Goal: Information Seeking & Learning: Learn about a topic

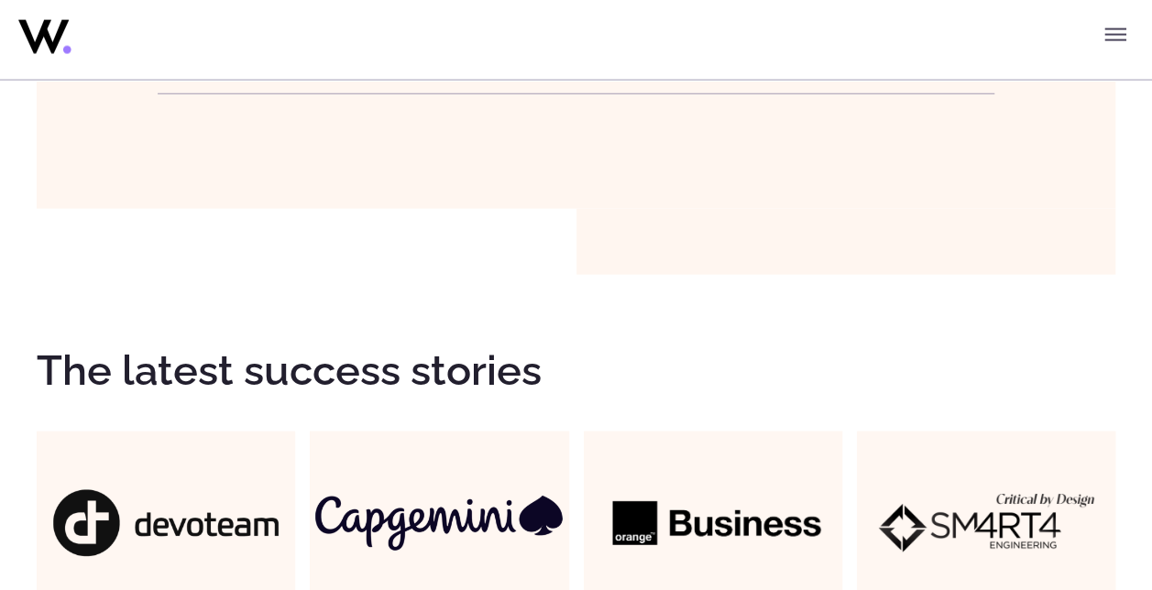
scroll to position [2091, 0]
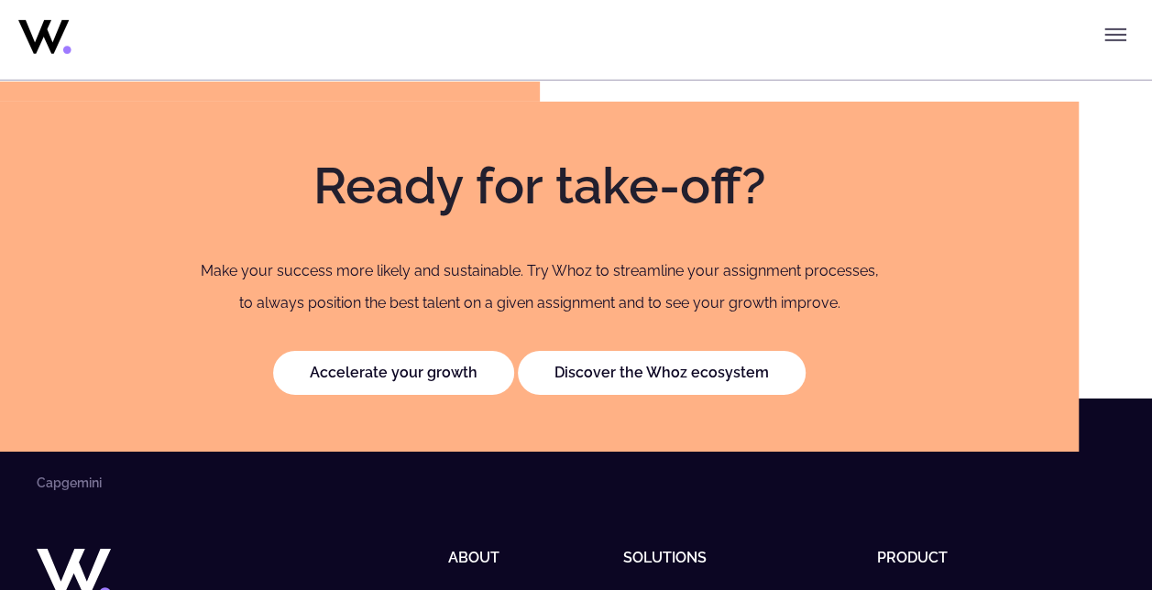
scroll to position [2985, 0]
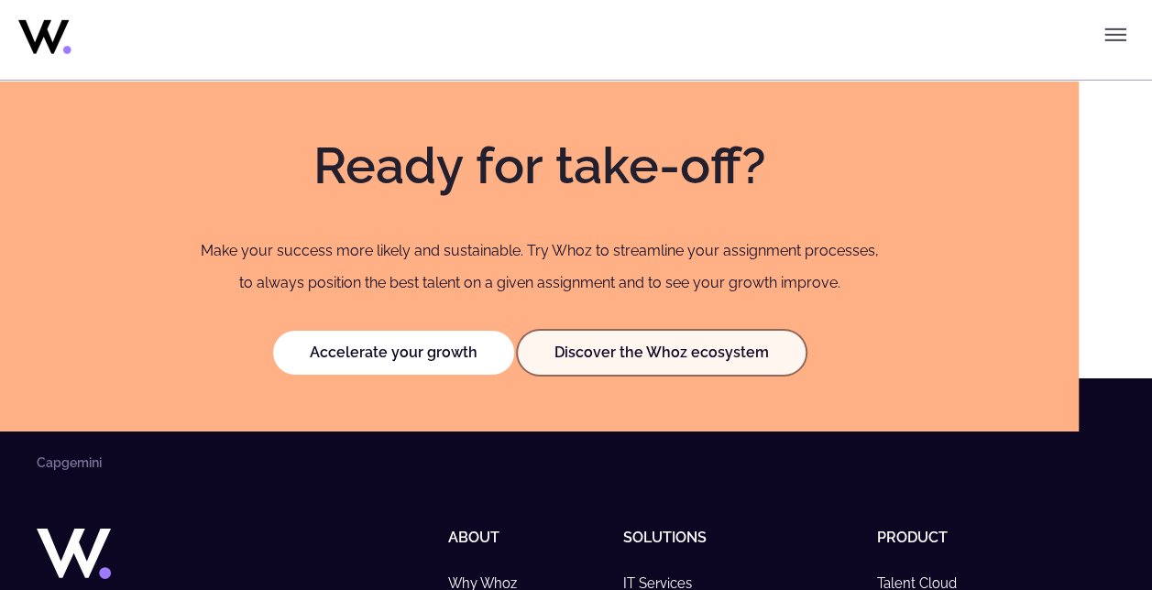
click at [601, 346] on link "Discover the Whoz ecosystem" at bounding box center [662, 353] width 288 height 44
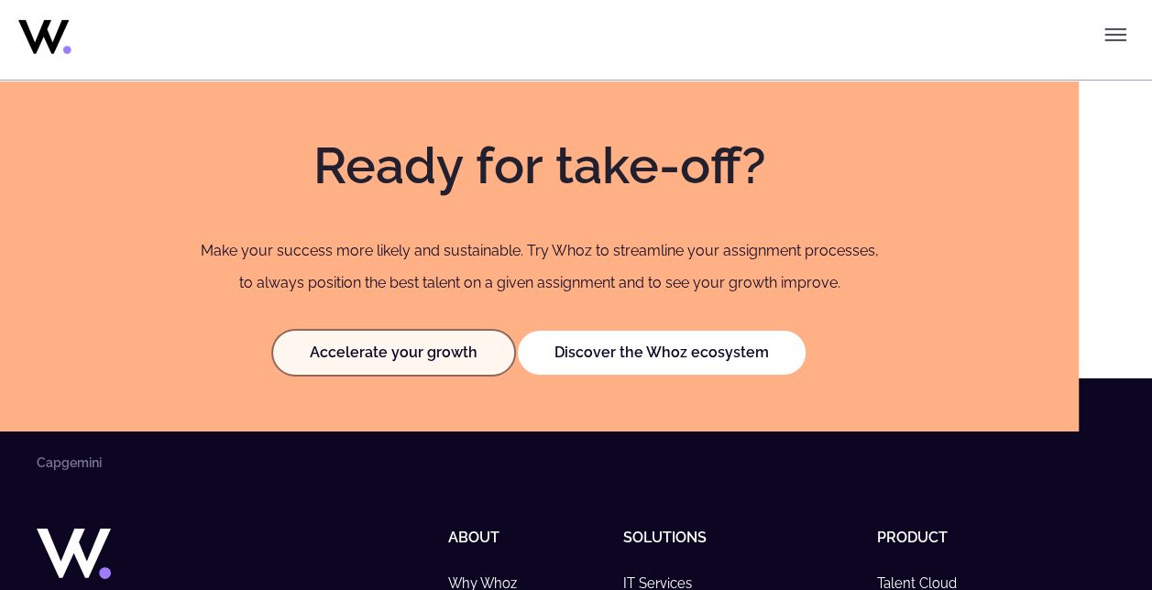
click at [313, 350] on link "Accelerate your growth" at bounding box center [393, 353] width 241 height 44
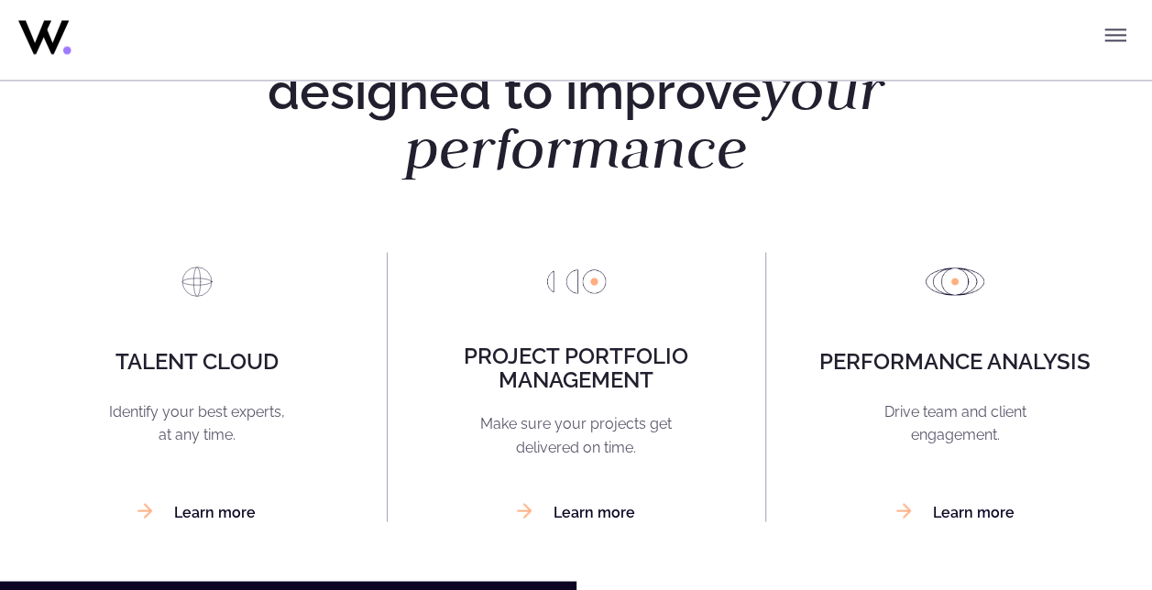
scroll to position [1495, 0]
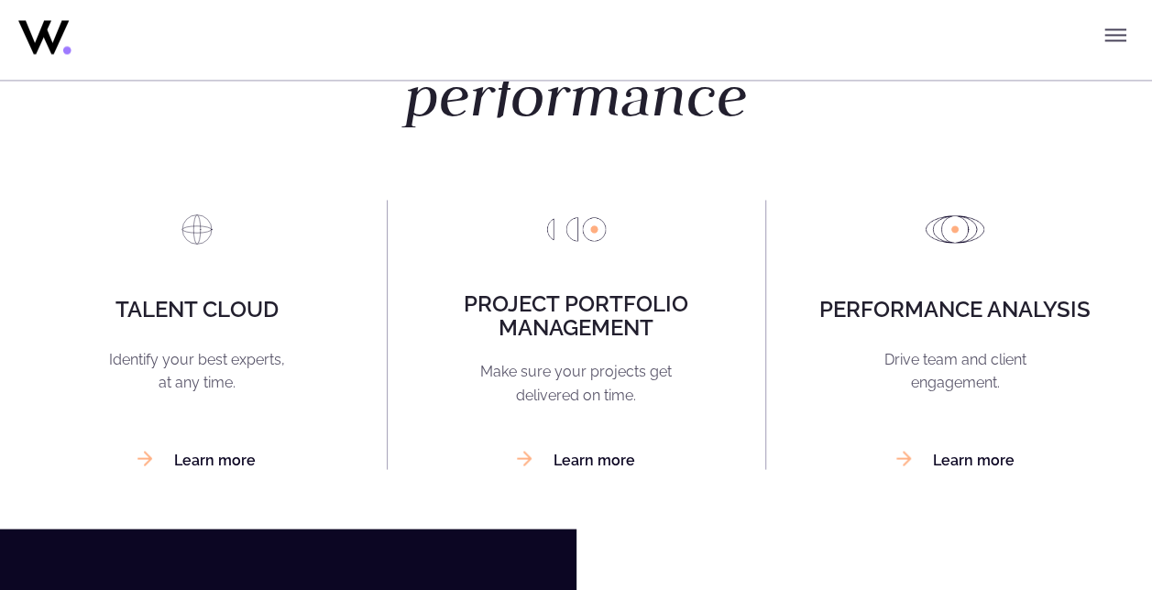
click at [585, 328] on h4 "Project portfolio management" at bounding box center [576, 315] width 289 height 49
click at [575, 465] on link "Learn more" at bounding box center [576, 459] width 118 height 17
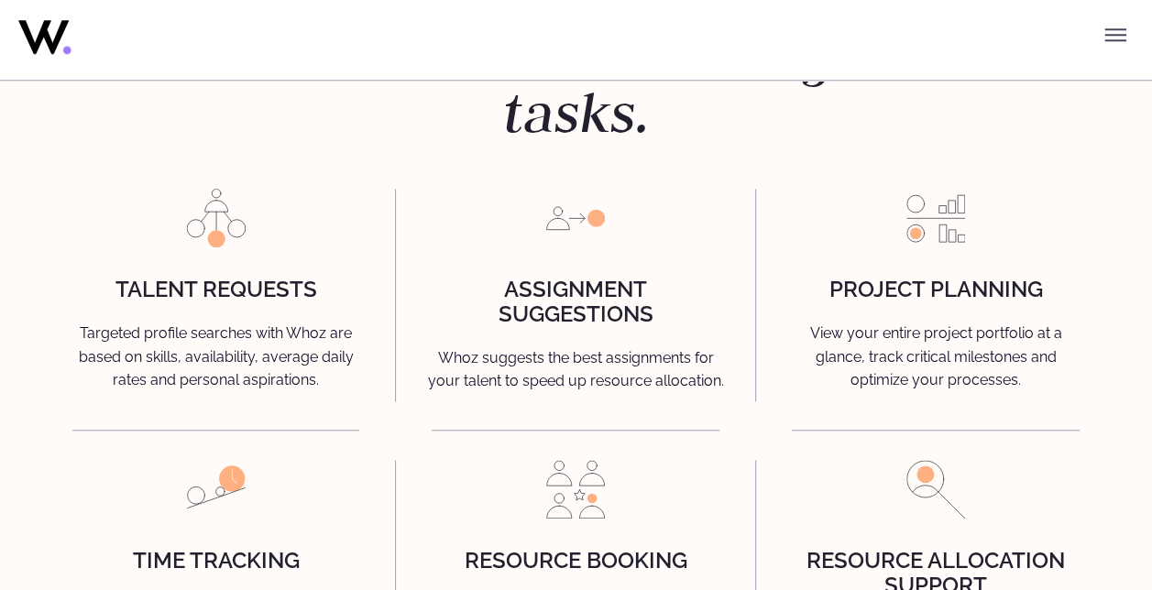
scroll to position [4358, 0]
